Goal: Task Accomplishment & Management: Use online tool/utility

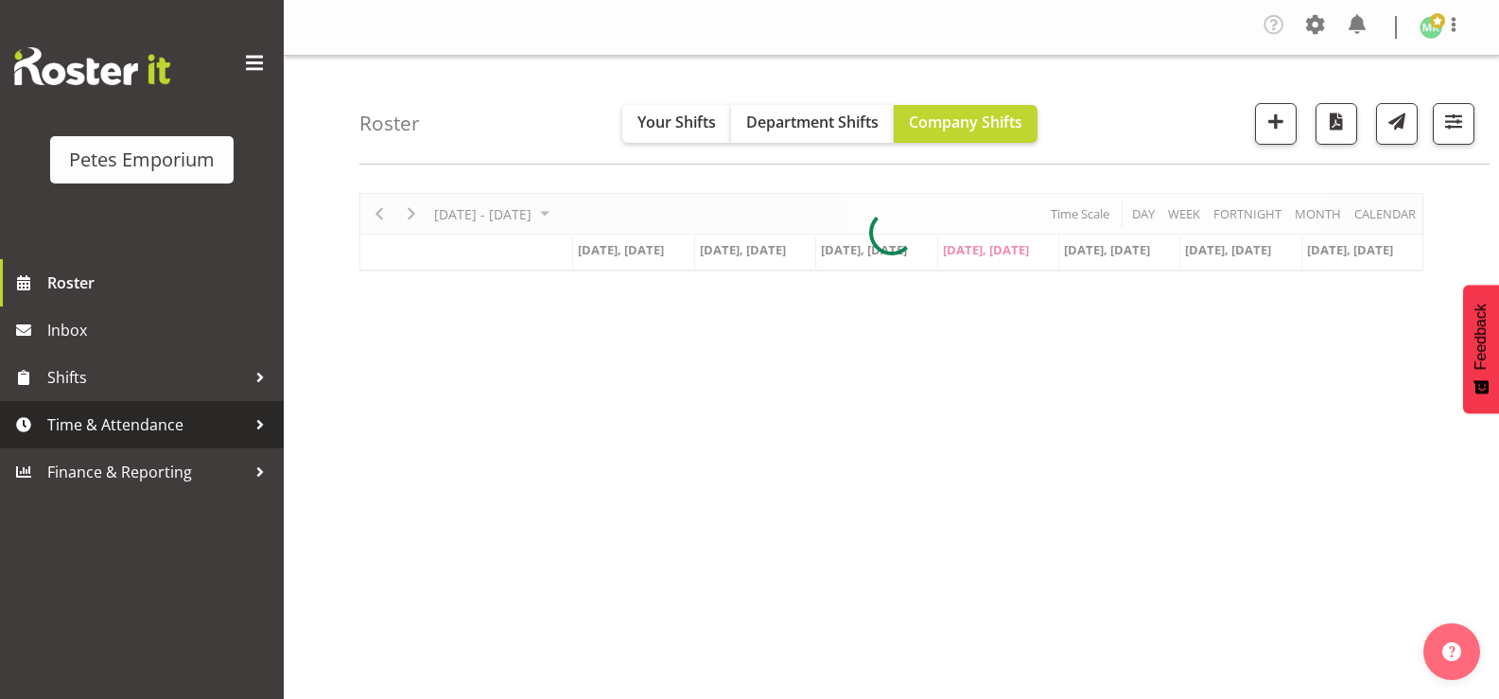
click at [208, 426] on span "Time & Attendance" at bounding box center [146, 425] width 199 height 28
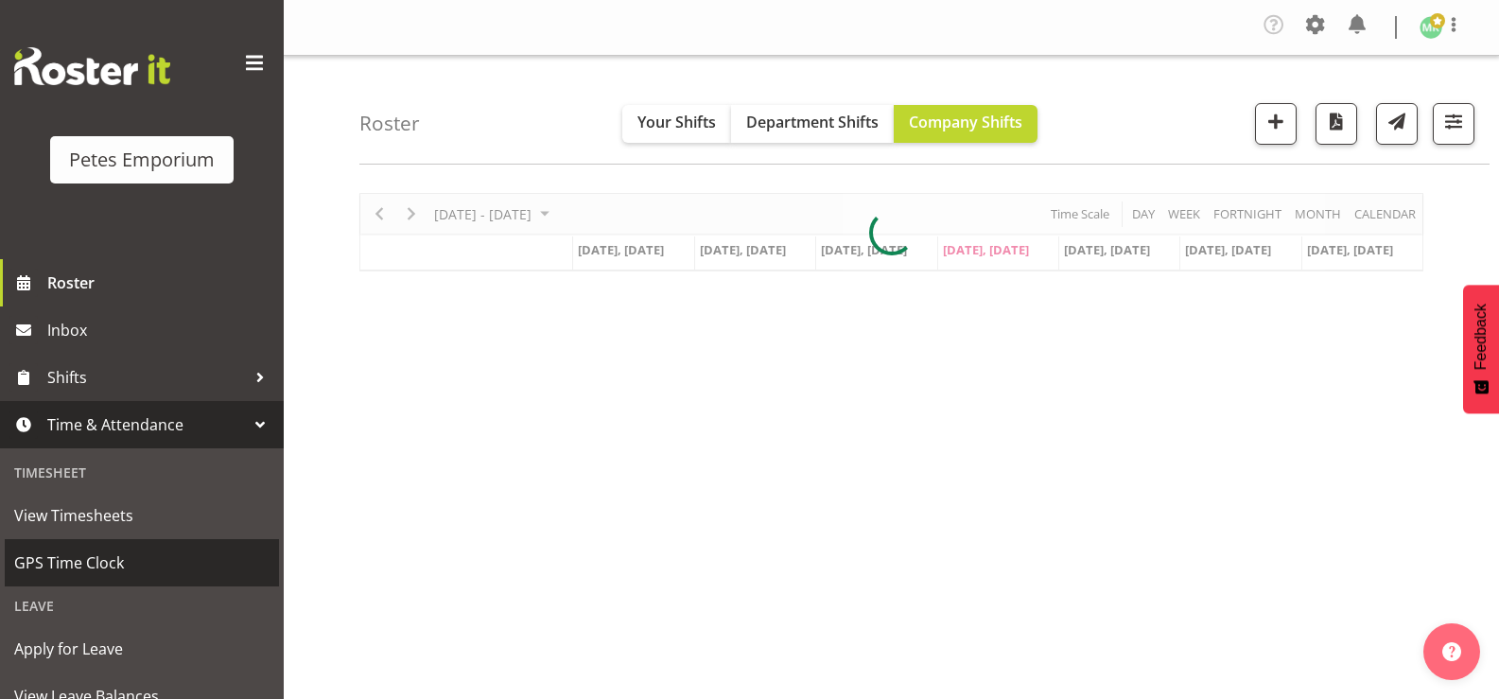
click at [156, 560] on span "GPS Time Clock" at bounding box center [141, 563] width 255 height 28
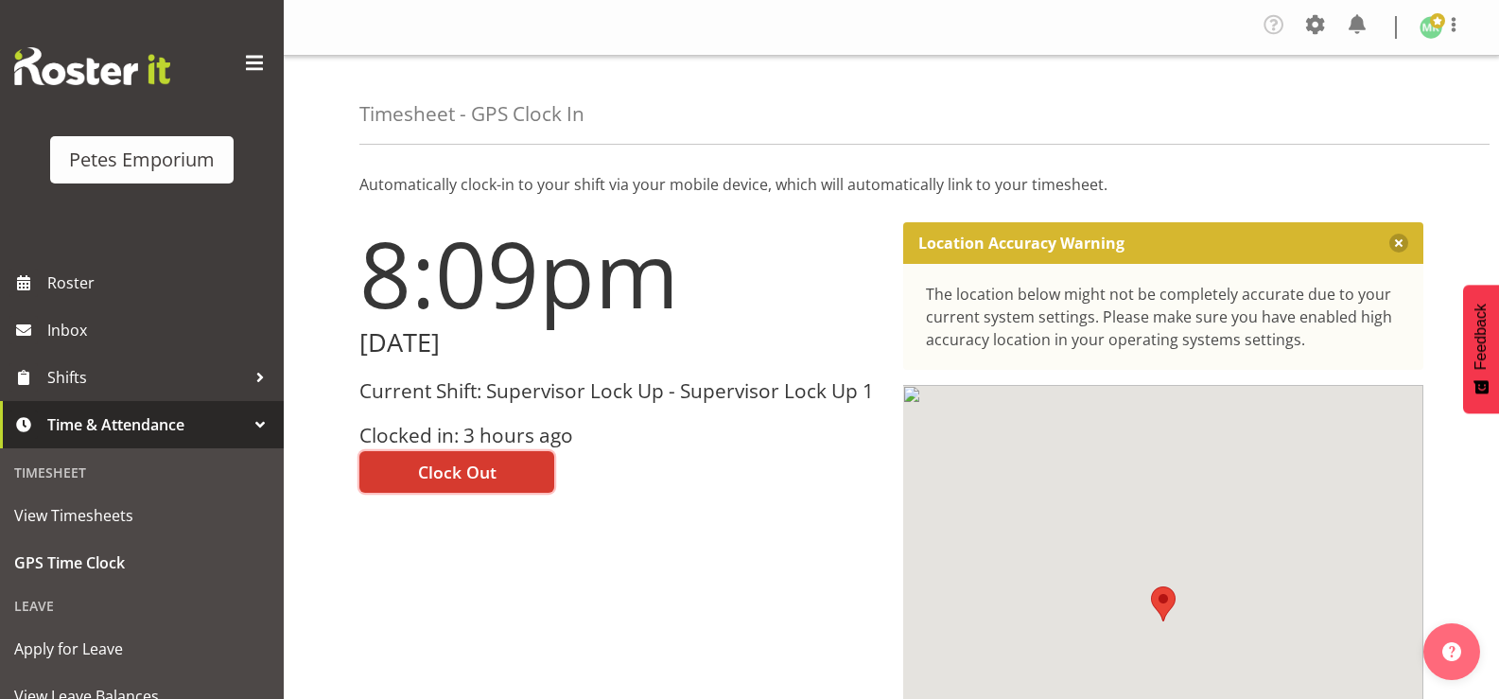
click at [476, 471] on span "Clock Out" at bounding box center [457, 472] width 79 height 25
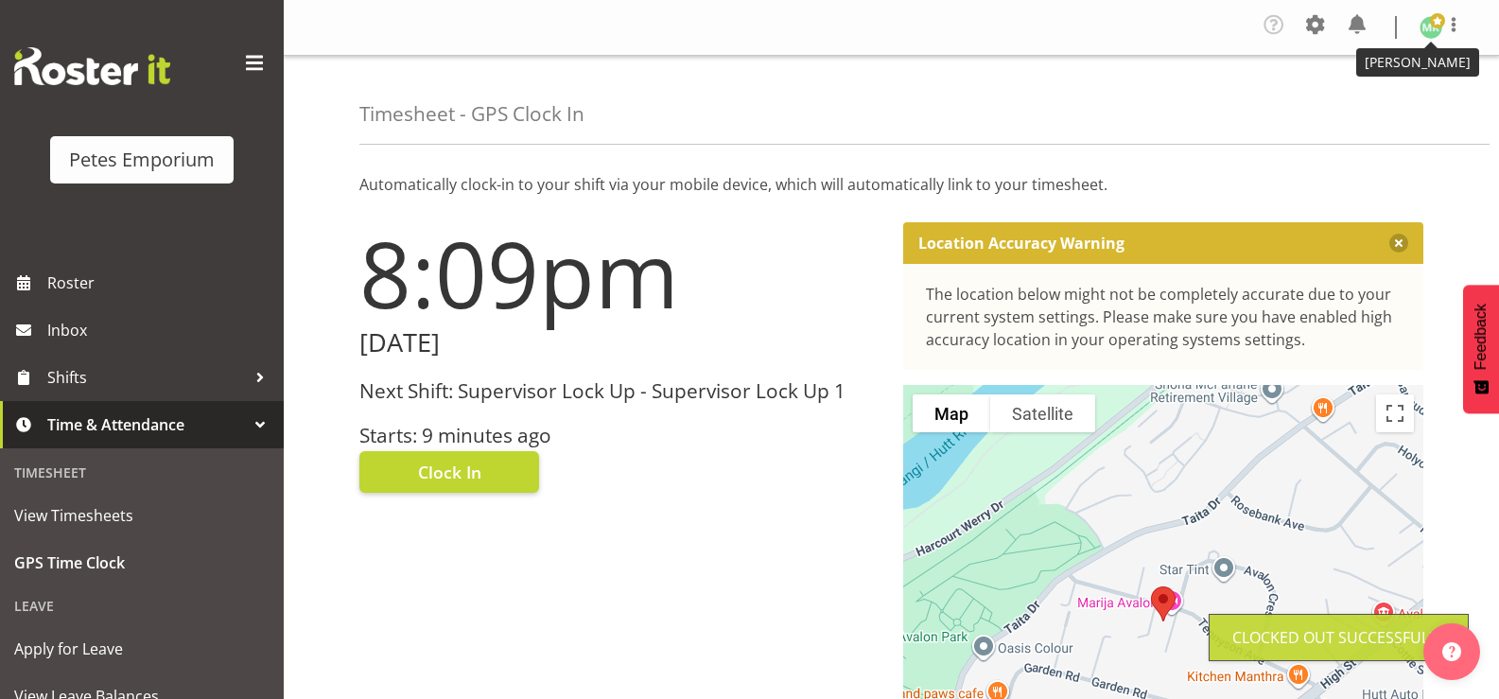
click at [1442, 25] on span at bounding box center [1437, 20] width 15 height 15
click at [1404, 98] on link "Log Out" at bounding box center [1375, 104] width 182 height 34
